Goal: Check status: Check status

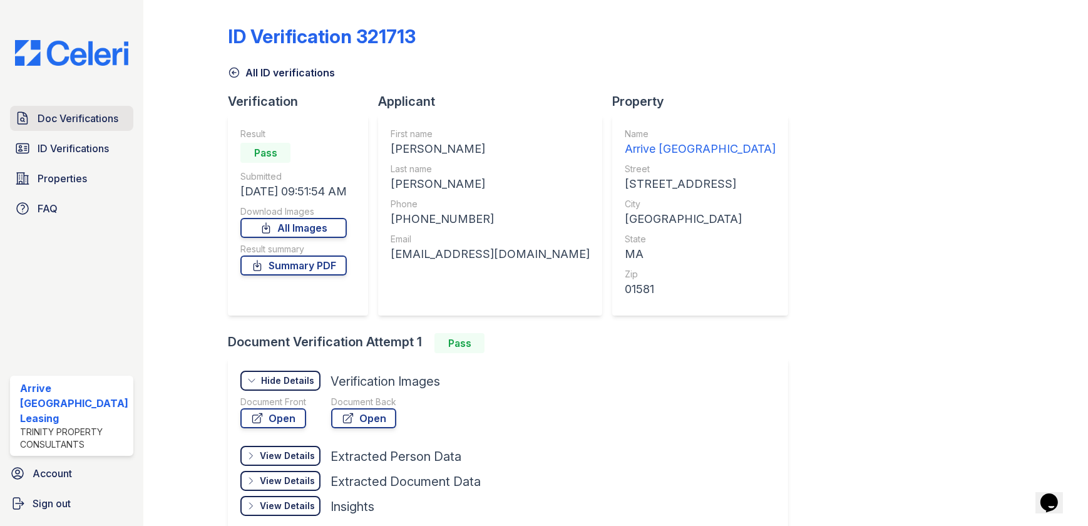
click at [74, 124] on span "Doc Verifications" at bounding box center [78, 118] width 81 height 15
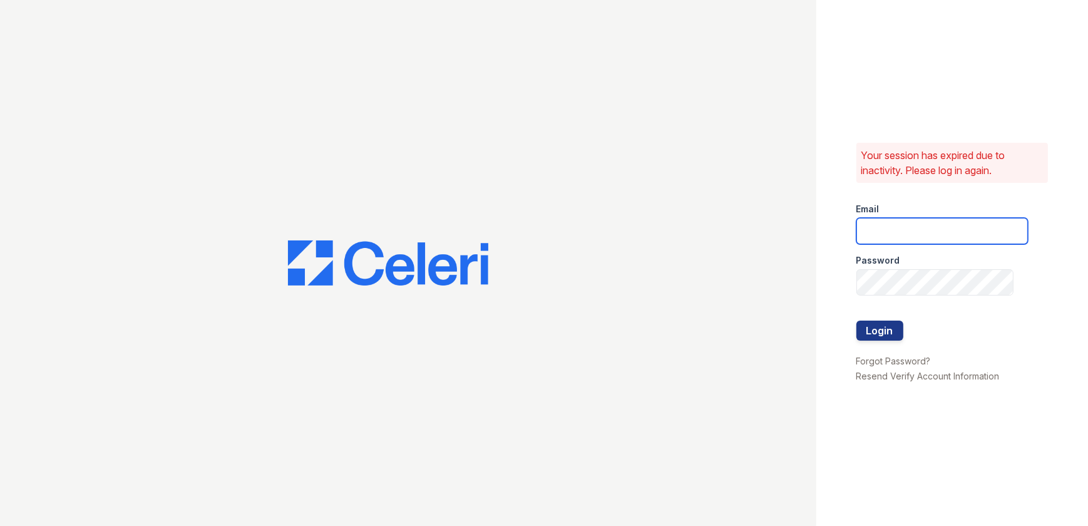
type input "[EMAIL_ADDRESS][DOMAIN_NAME]"
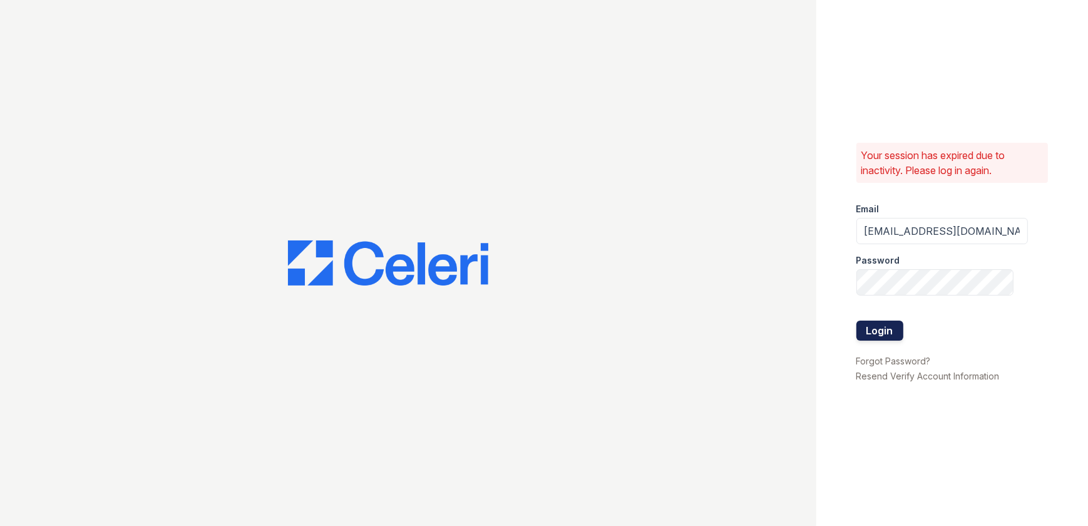
click at [867, 324] on button "Login" at bounding box center [879, 330] width 47 height 20
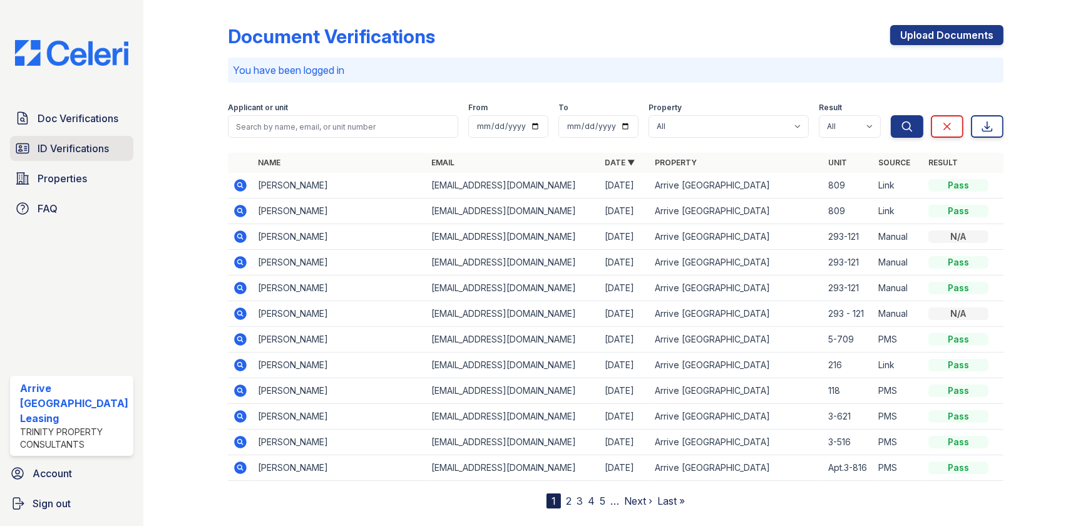
click at [77, 157] on link "ID Verifications" at bounding box center [71, 148] width 123 height 25
